Goal: Task Accomplishment & Management: Use online tool/utility

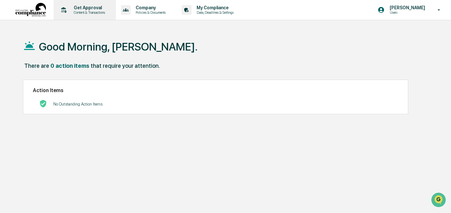
click at [100, 12] on p "Content & Transactions" at bounding box center [89, 12] width 40 height 4
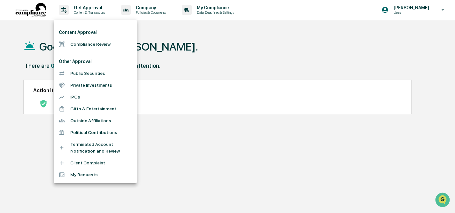
click at [85, 42] on li "Compliance Review" at bounding box center [95, 44] width 83 height 12
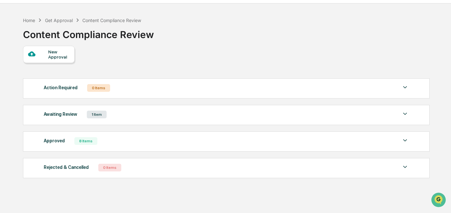
scroll to position [22, 0]
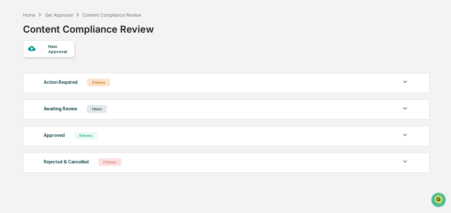
click at [143, 104] on div "Awaiting Review 1 Item File Name Review Id Created Date Requested By Compliance…" at bounding box center [226, 109] width 407 height 20
click at [407, 111] on img at bounding box center [406, 108] width 8 height 8
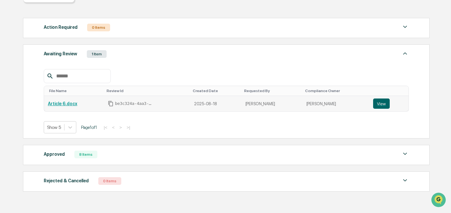
scroll to position [77, 0]
click at [383, 104] on button "View" at bounding box center [381, 103] width 17 height 10
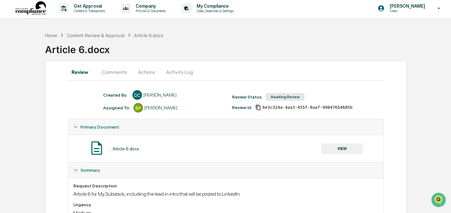
scroll to position [39, 0]
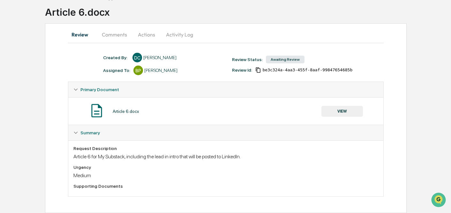
click at [342, 108] on button "VIEW" at bounding box center [343, 111] width 42 height 11
